Goal: Obtain resource: Obtain resource

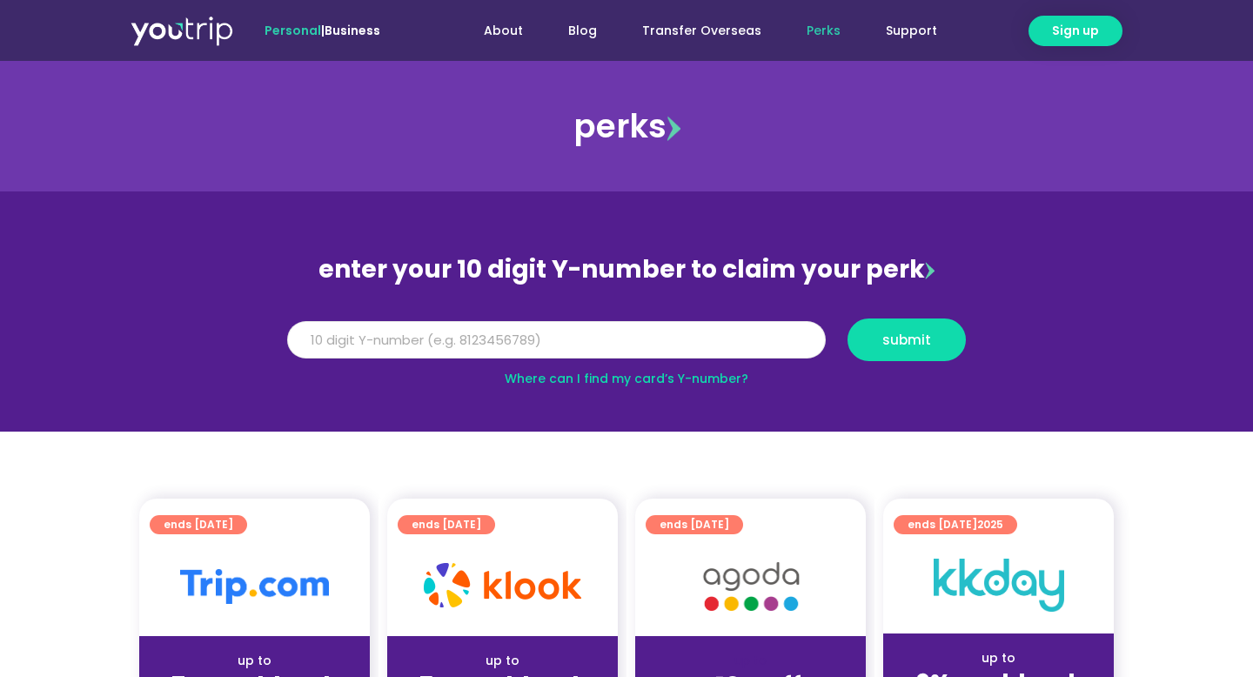
click at [337, 351] on input "Y Number" at bounding box center [556, 340] width 539 height 38
paste input "8155605872"
type input "8155605872"
click at [917, 334] on span "submit" at bounding box center [906, 339] width 49 height 13
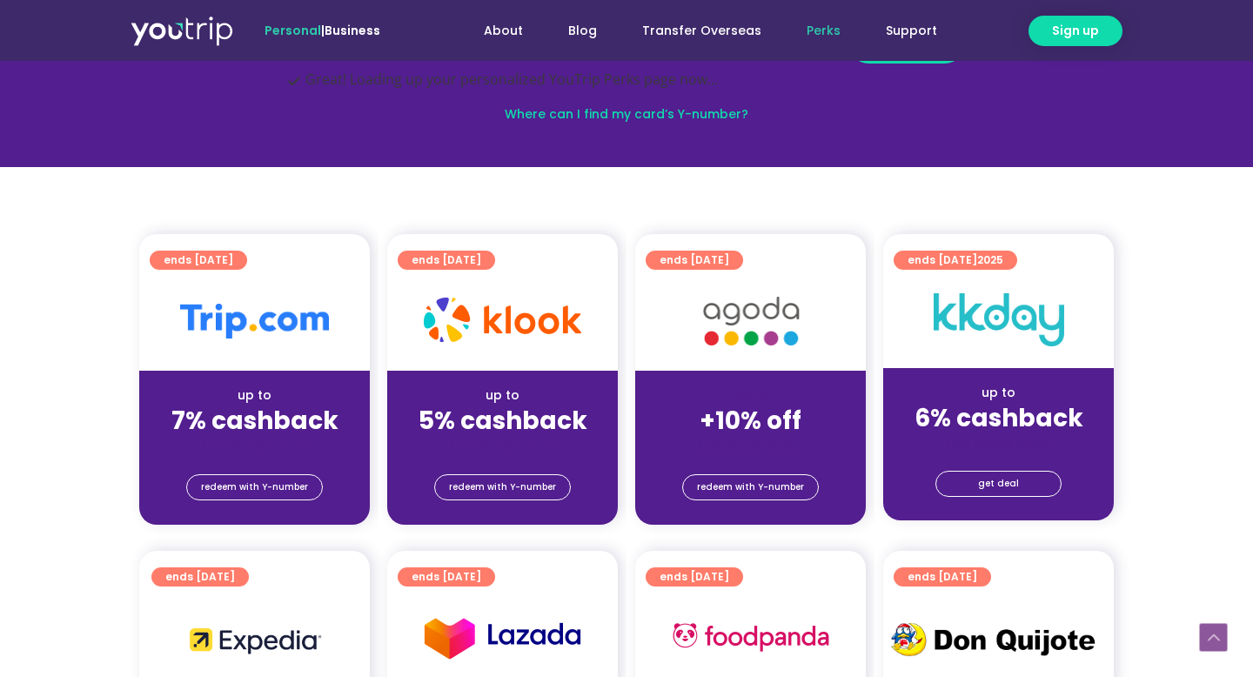
scroll to position [50, 0]
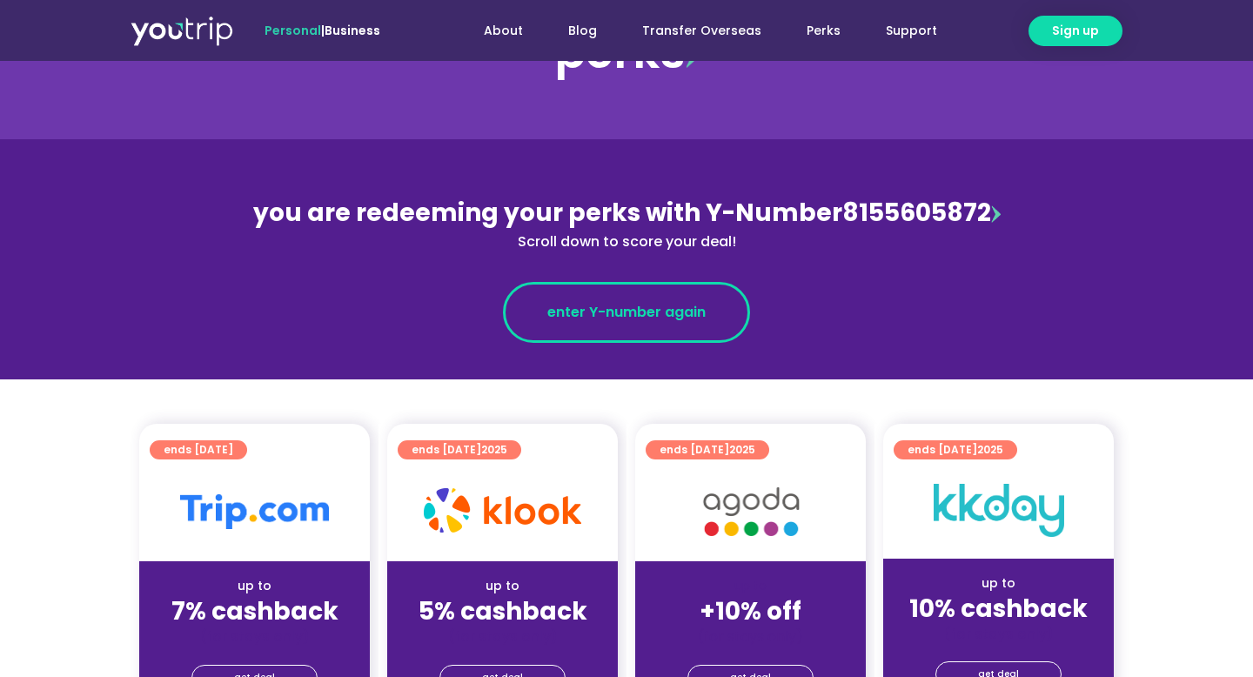
scroll to position [299, 0]
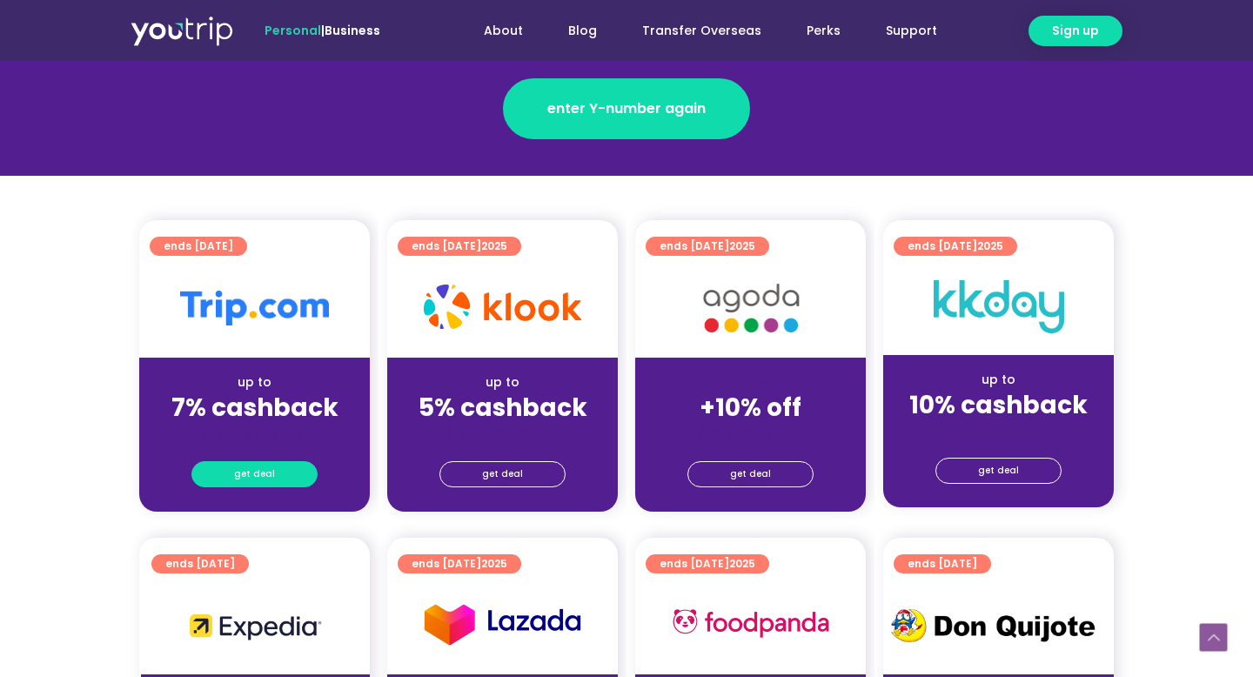
click at [251, 472] on span "get deal" at bounding box center [254, 474] width 41 height 24
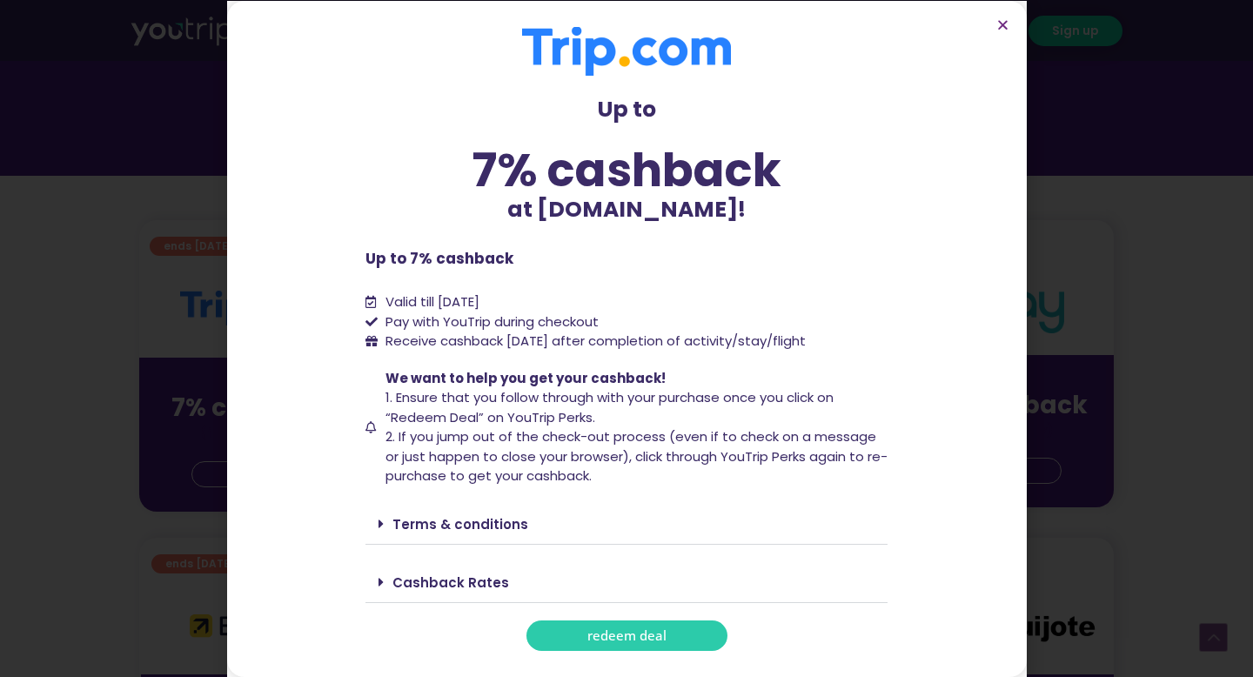
click at [561, 623] on link "redeem deal" at bounding box center [626, 635] width 201 height 30
